Goal: Task Accomplishment & Management: Use online tool/utility

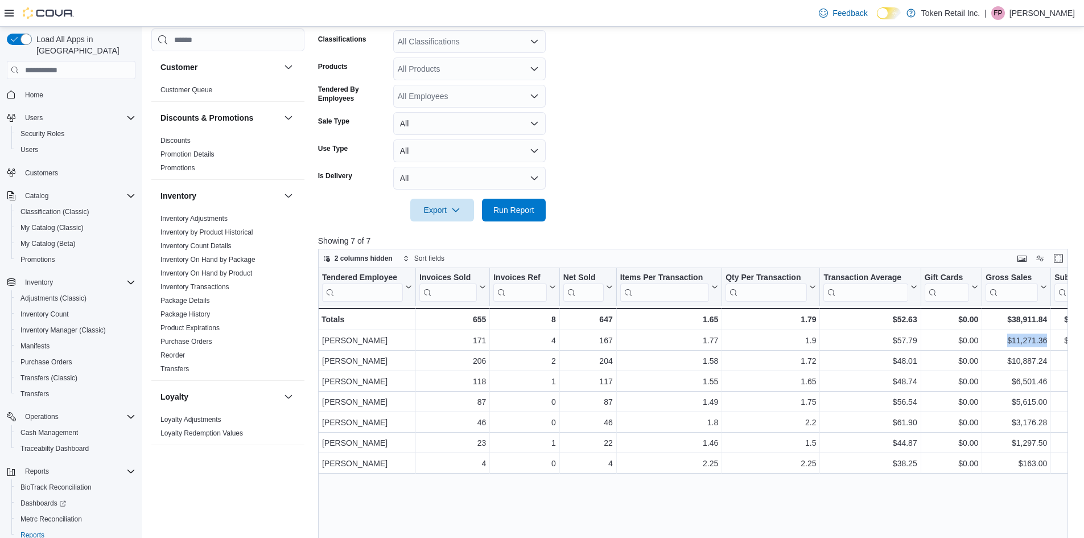
scroll to position [510, 0]
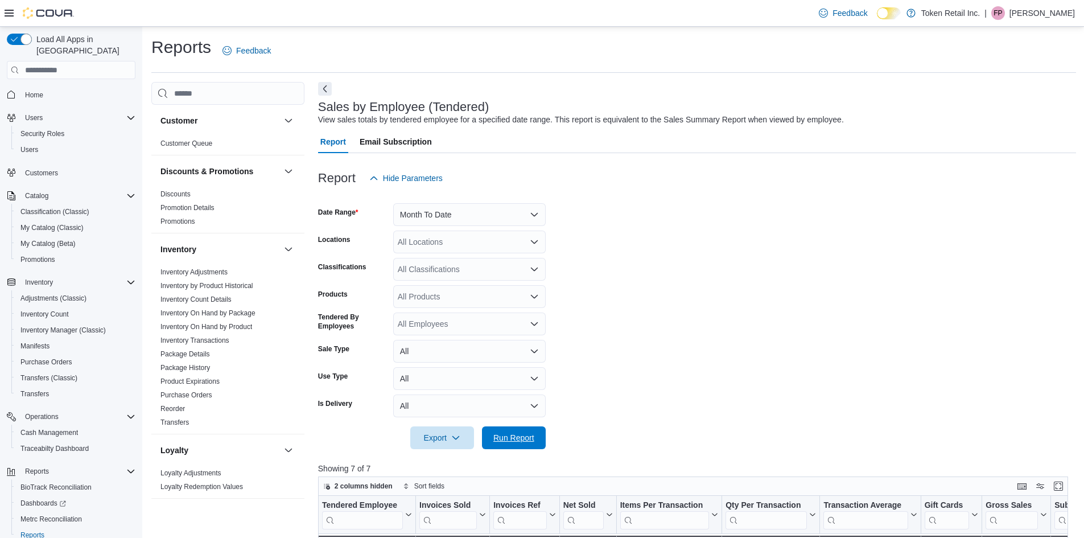
drag, startPoint x: 526, startPoint y: 438, endPoint x: 619, endPoint y: 439, distance: 92.2
click at [523, 442] on span "Run Report" at bounding box center [513, 437] width 41 height 11
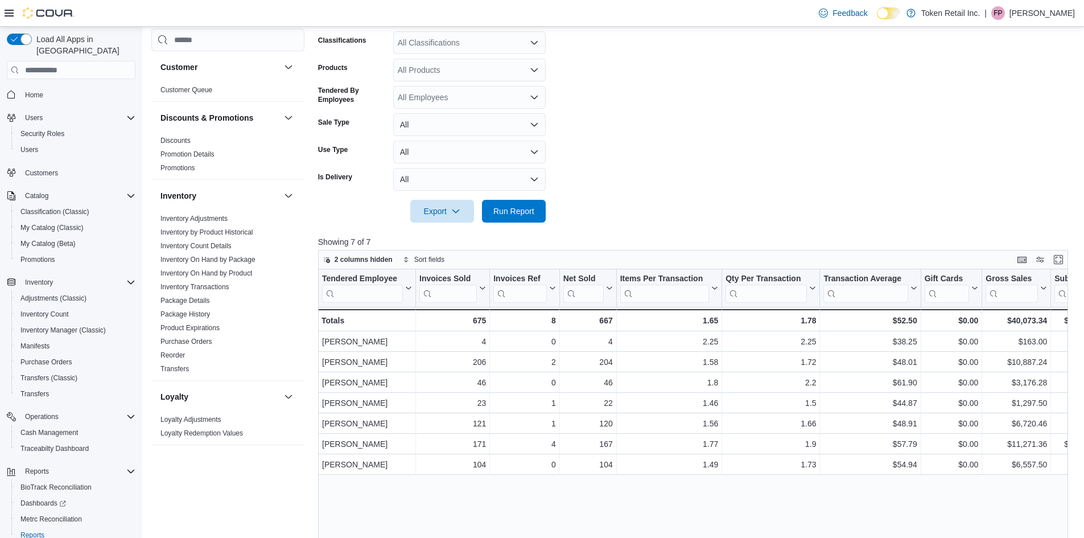
scroll to position [378, 0]
